Goal: Task Accomplishment & Management: Use online tool/utility

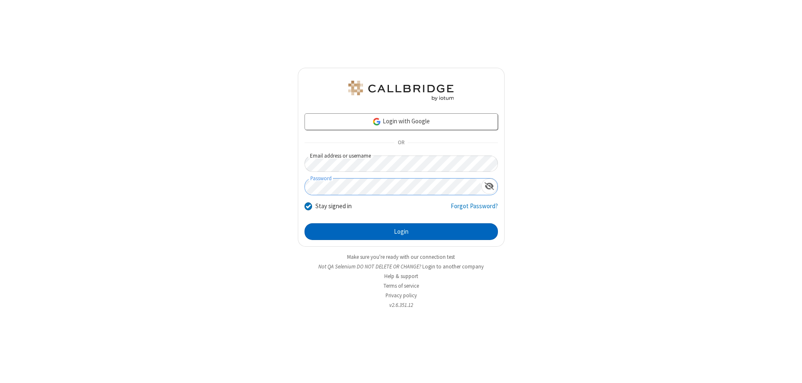
click at [401, 231] on button "Login" at bounding box center [401, 231] width 193 height 17
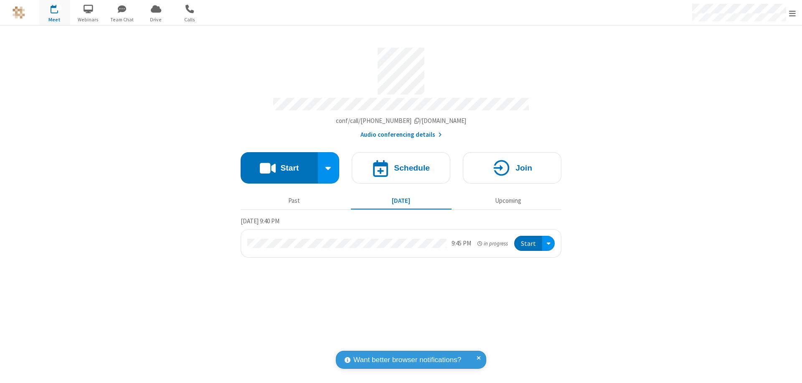
click at [793, 13] on span "Open menu" at bounding box center [792, 13] width 7 height 8
click at [156, 19] on span "Drive" at bounding box center [155, 20] width 31 height 8
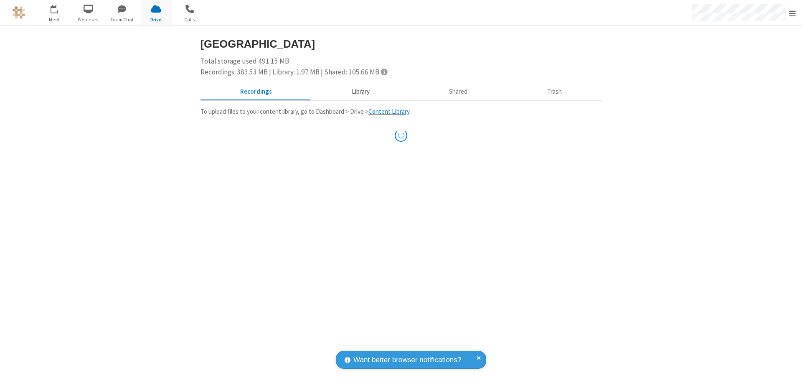
click at [356, 92] on button "Library" at bounding box center [361, 92] width 98 height 16
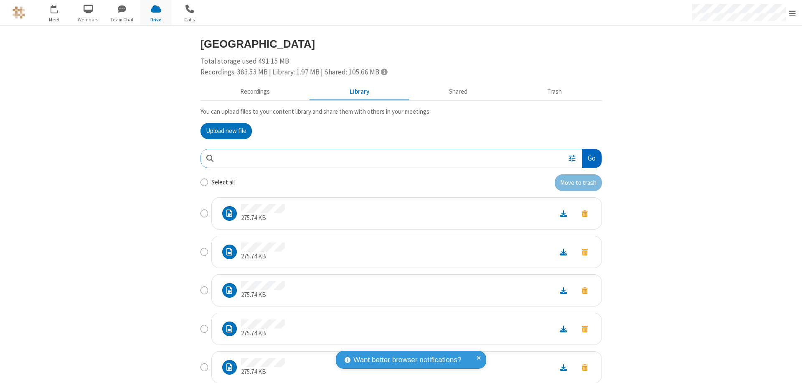
click at [588, 158] on button "Go" at bounding box center [591, 158] width 19 height 19
click at [223, 131] on button "Upload new file" at bounding box center [226, 131] width 51 height 17
